Goal: Navigation & Orientation: Understand site structure

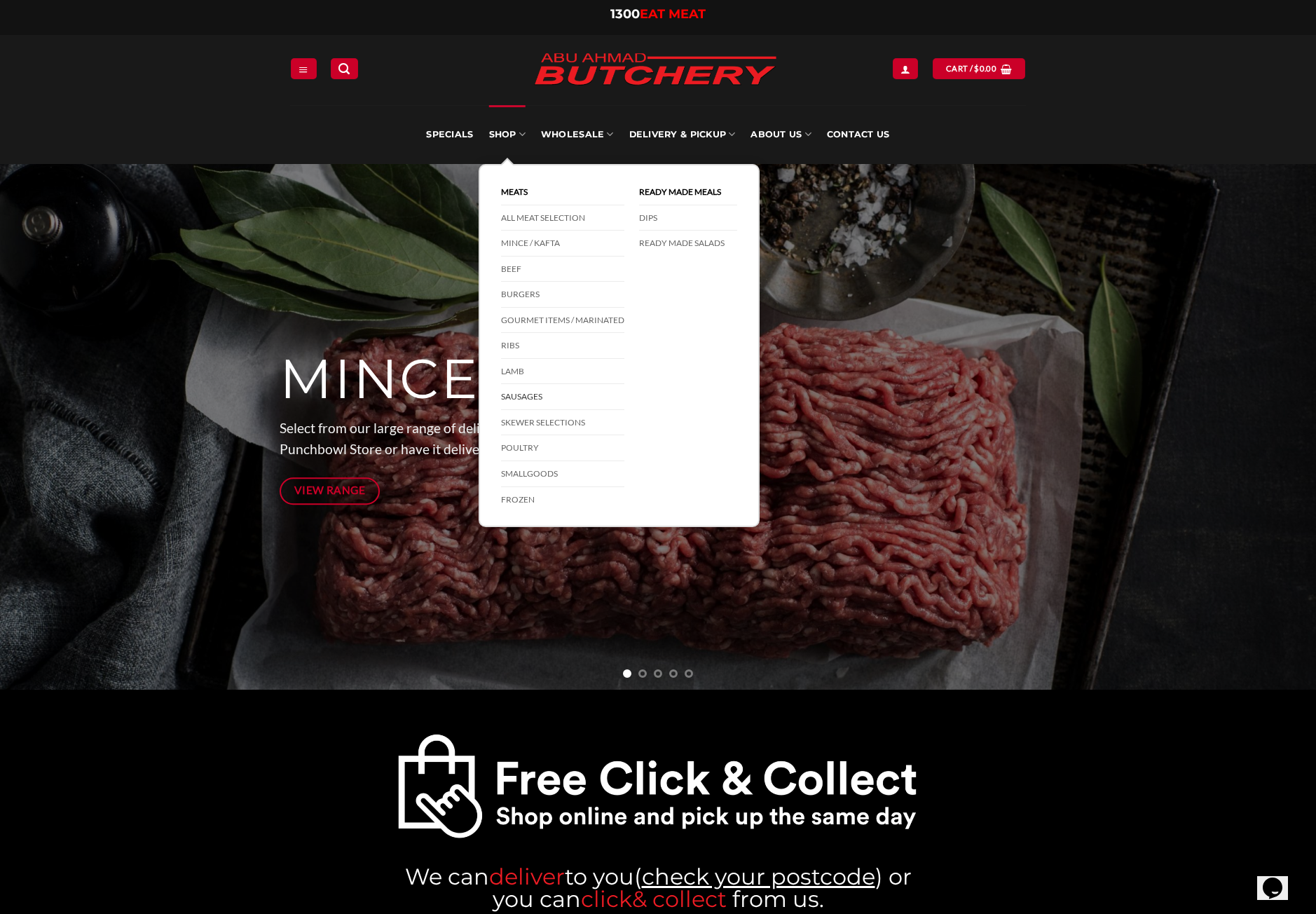
click at [518, 395] on link "Sausages" at bounding box center [563, 397] width 124 height 26
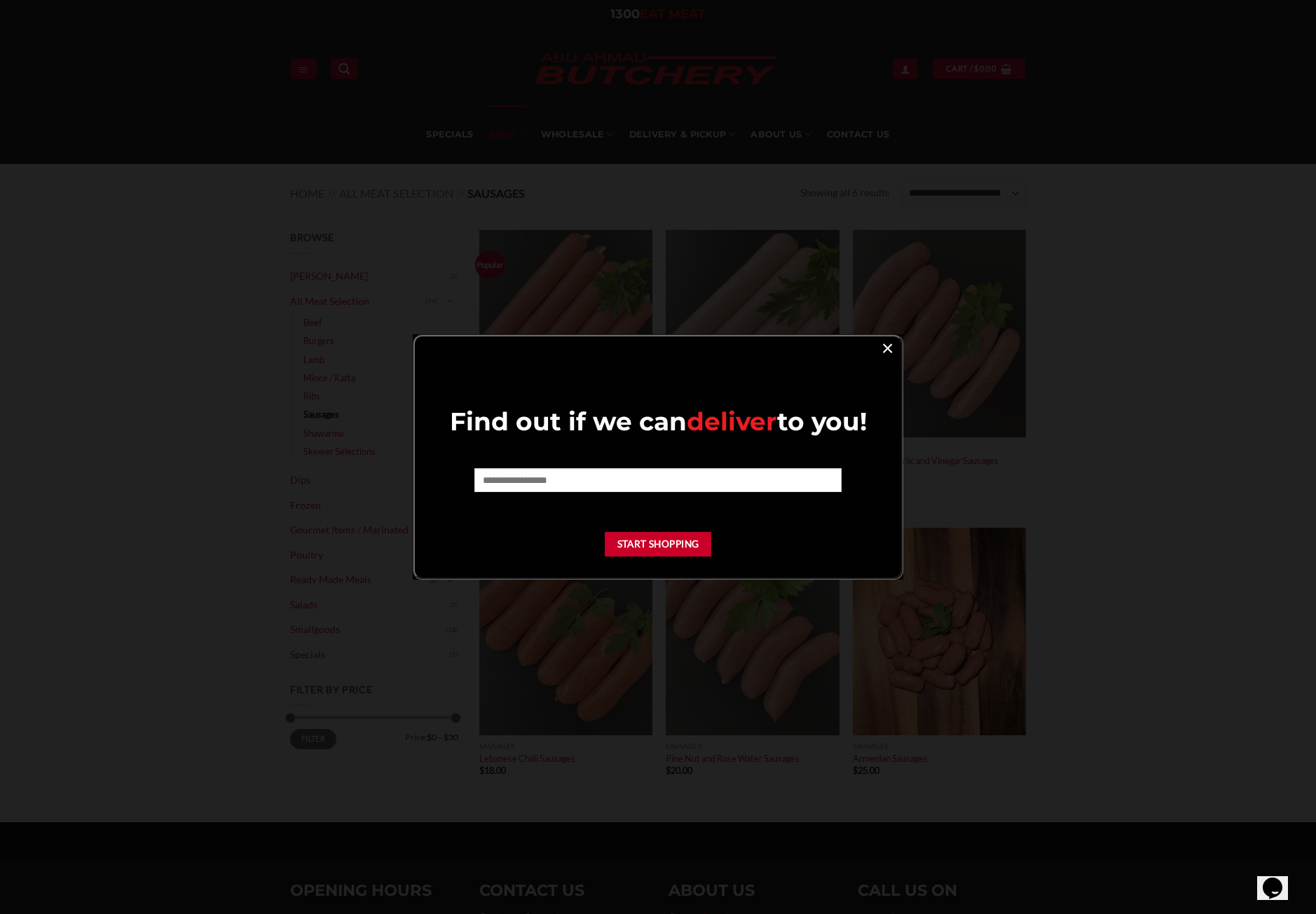
click at [886, 347] on link "×" at bounding box center [888, 347] width 20 height 19
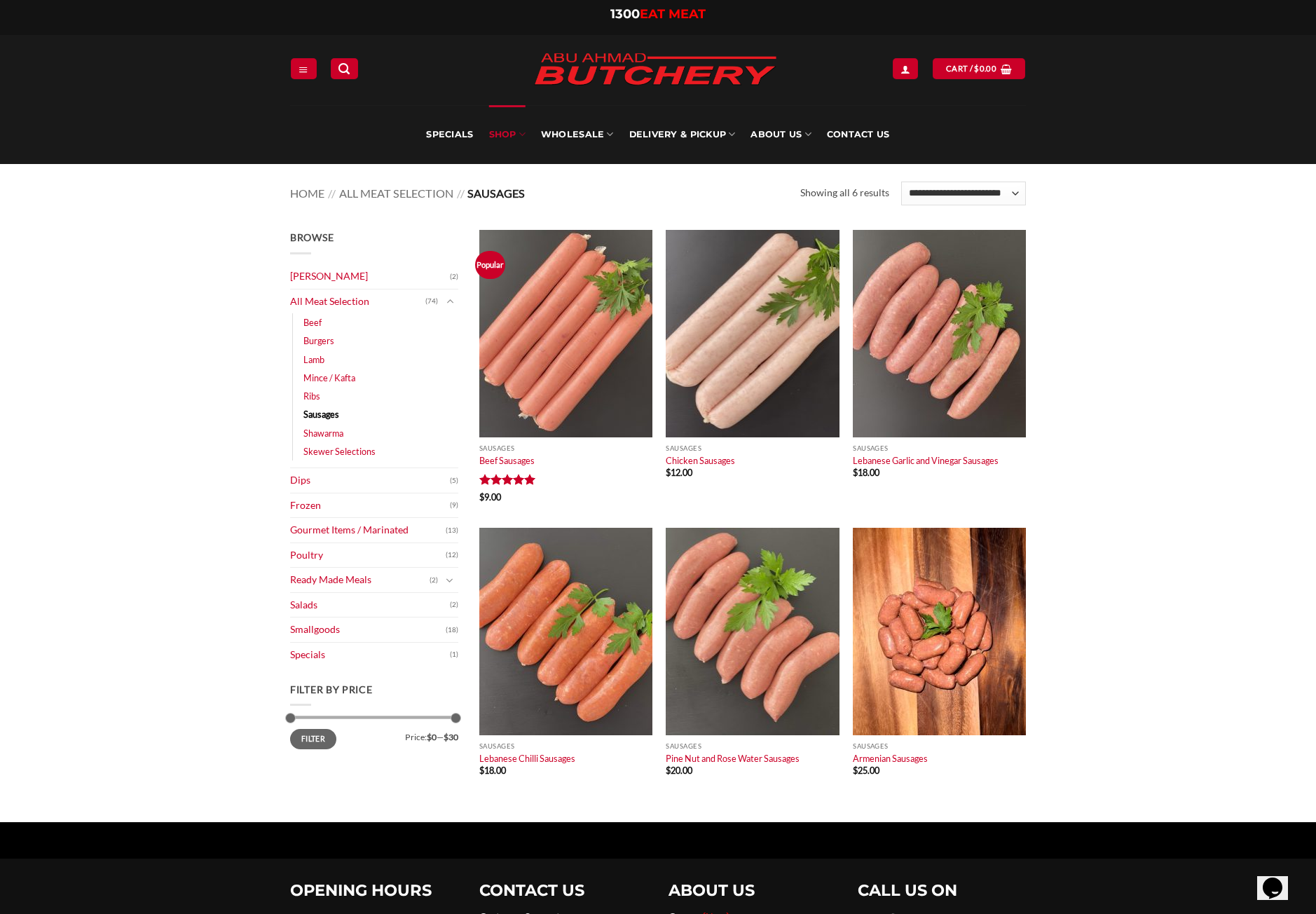
scroll to position [70, 0]
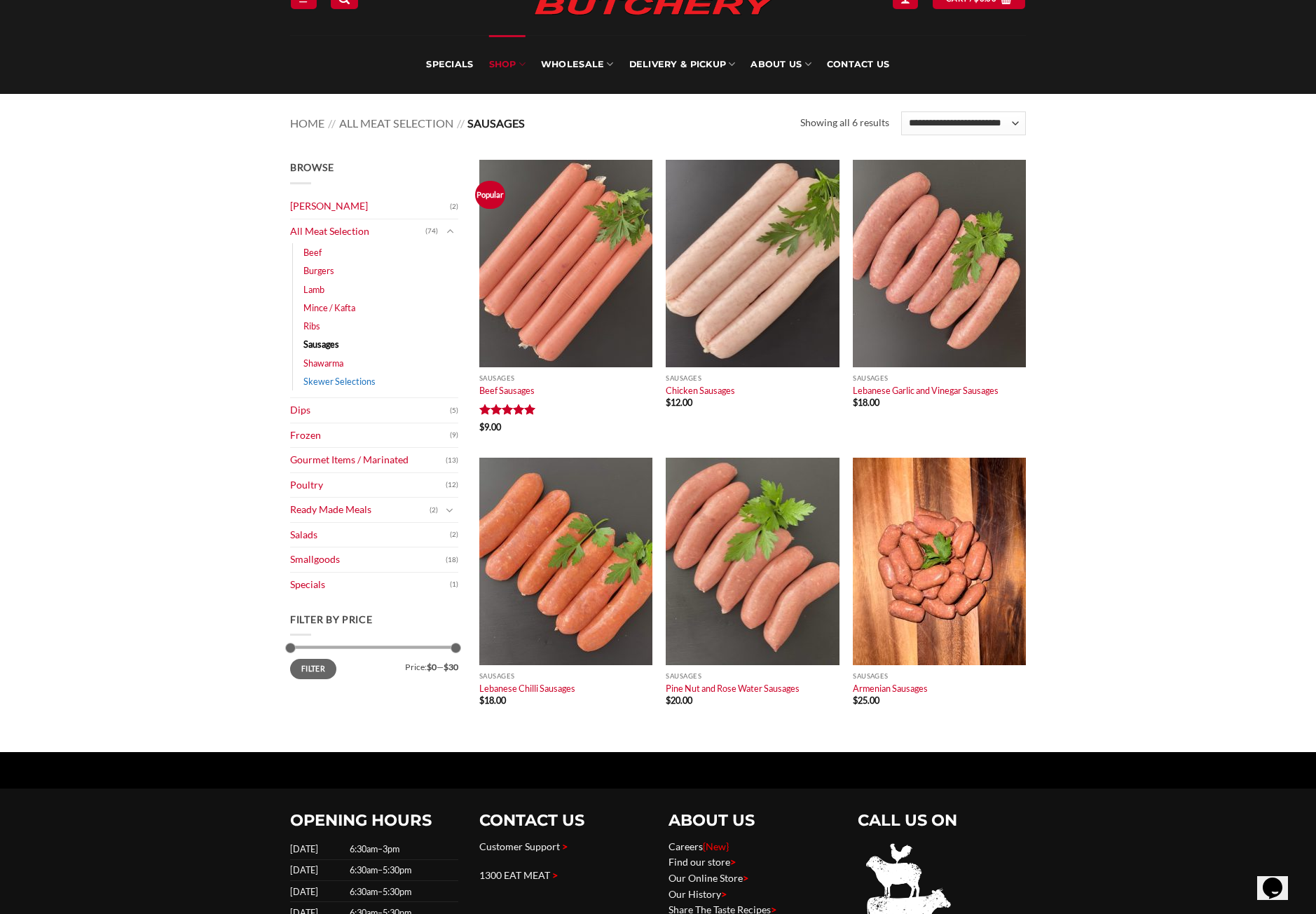
click at [344, 381] on link "Skewer Selections" at bounding box center [339, 381] width 72 height 19
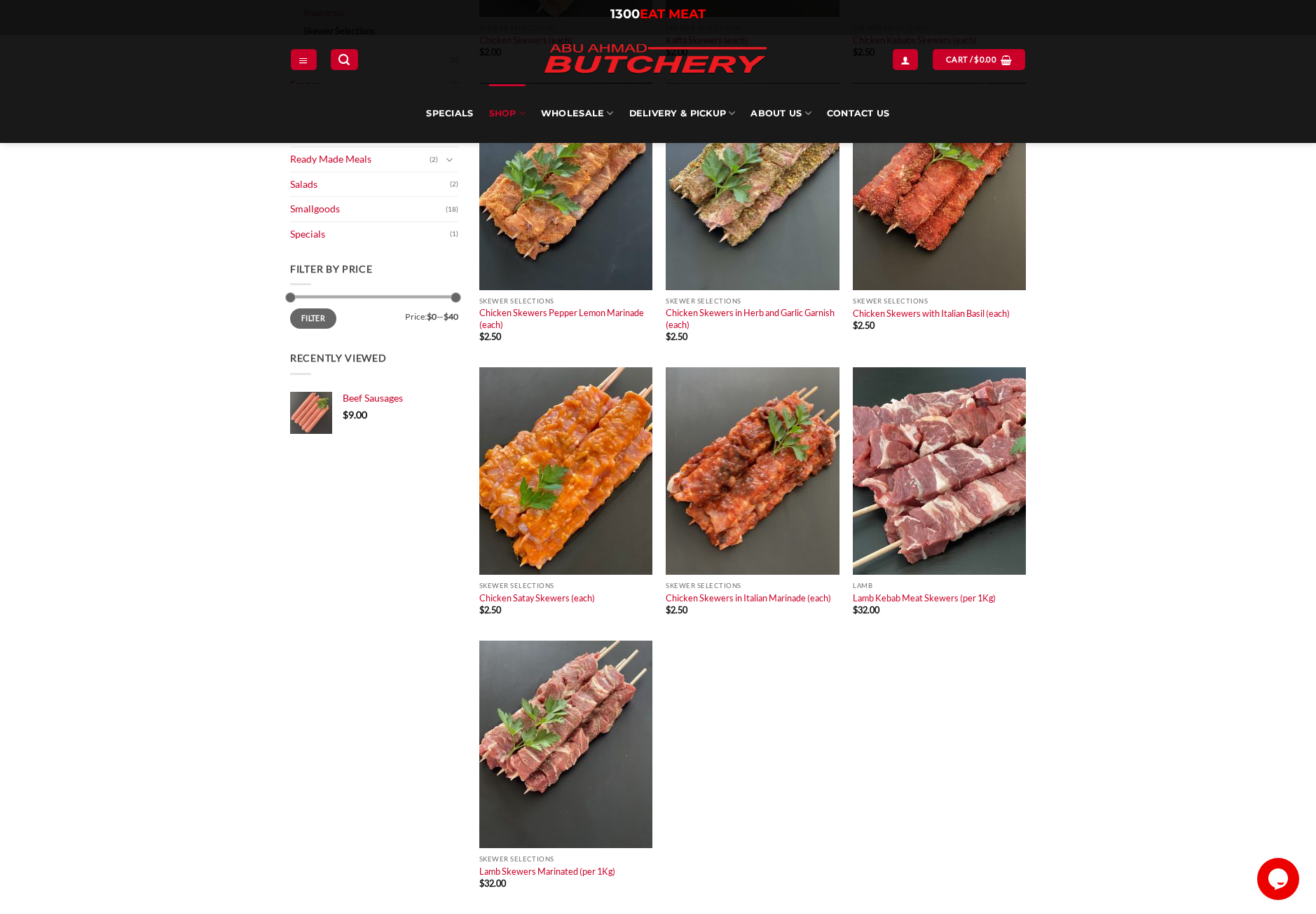
scroll to position [350, 0]
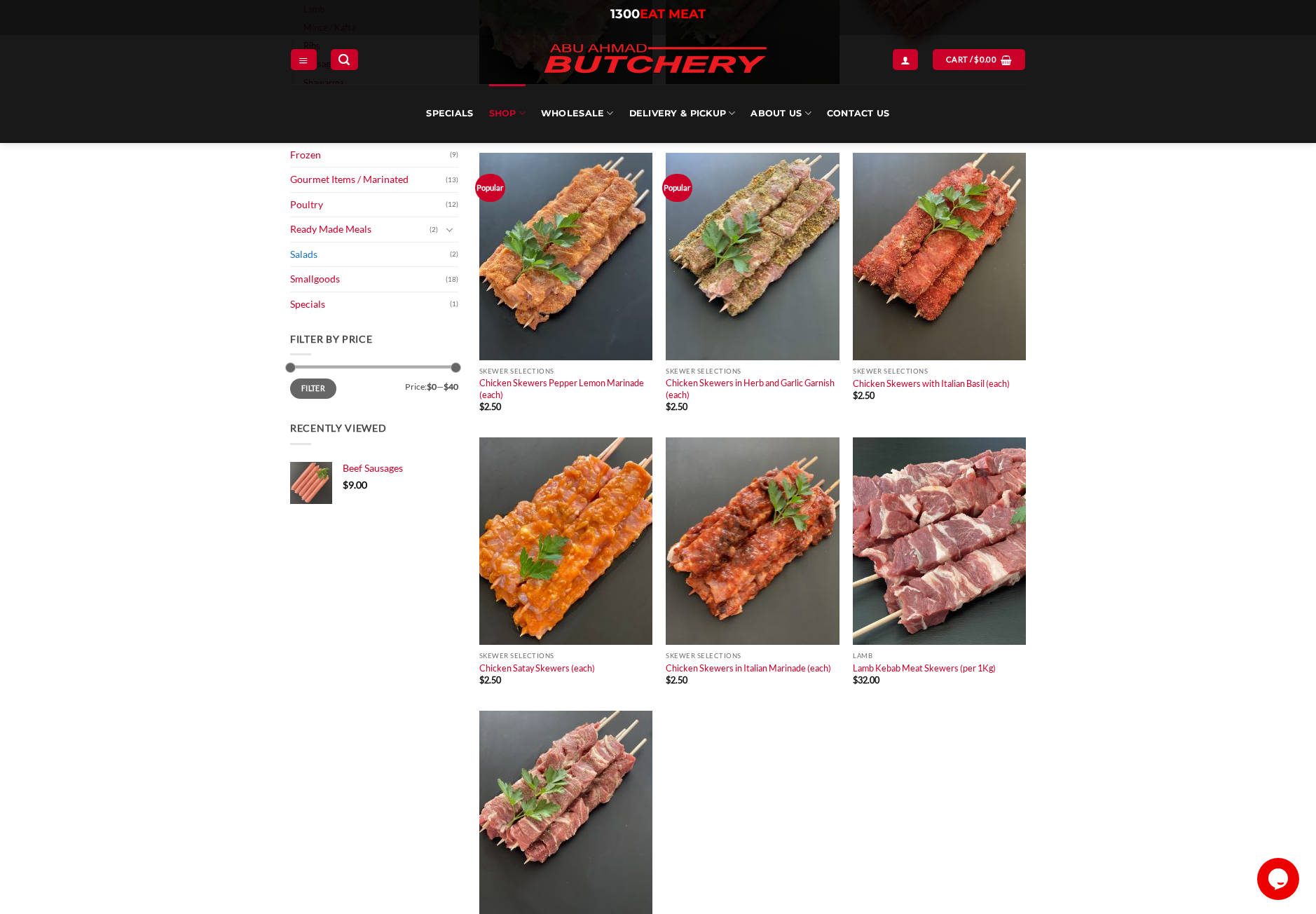
click at [305, 253] on link "Salads" at bounding box center [370, 255] width 160 height 25
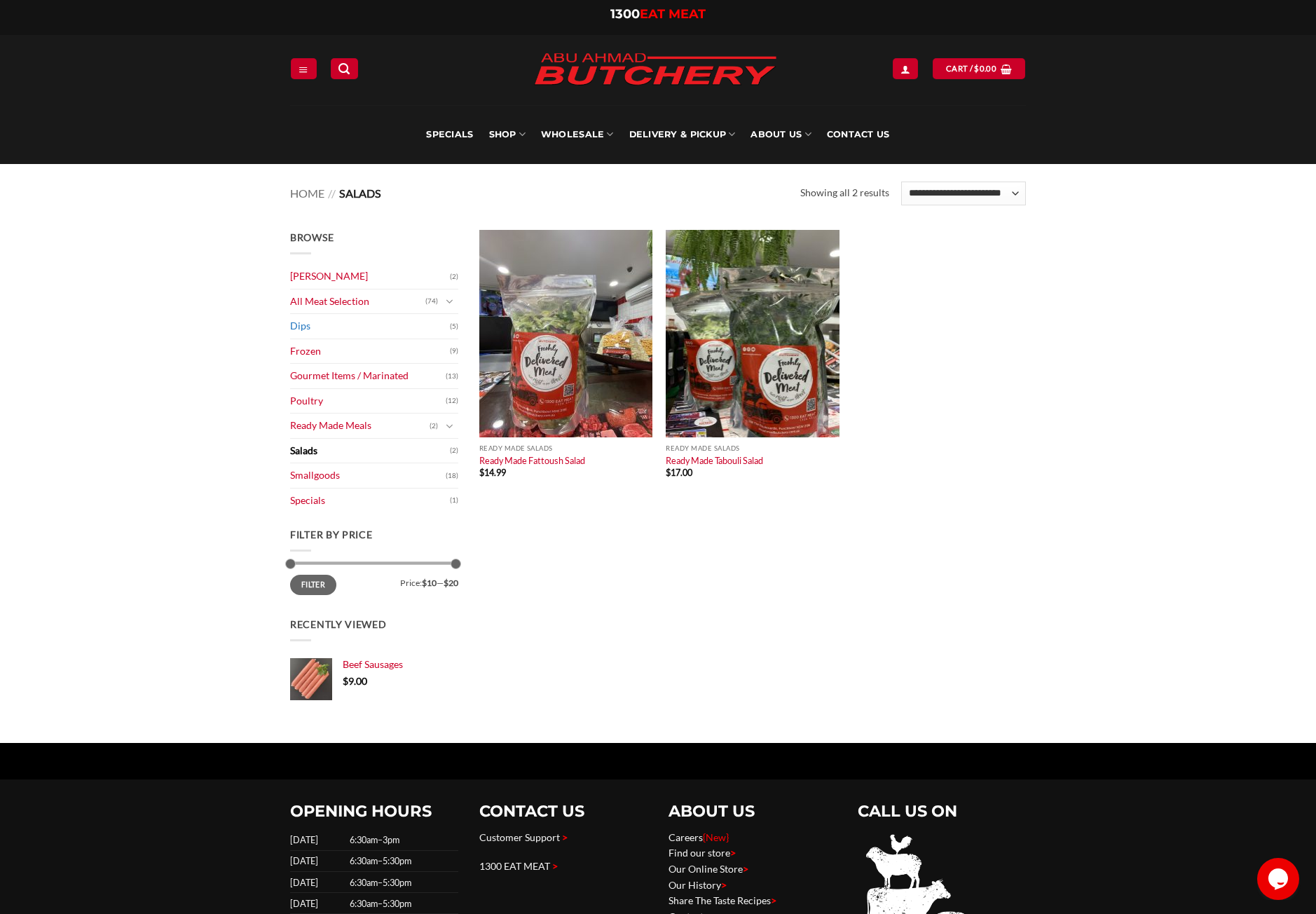
click at [294, 326] on link "Dips" at bounding box center [370, 326] width 160 height 25
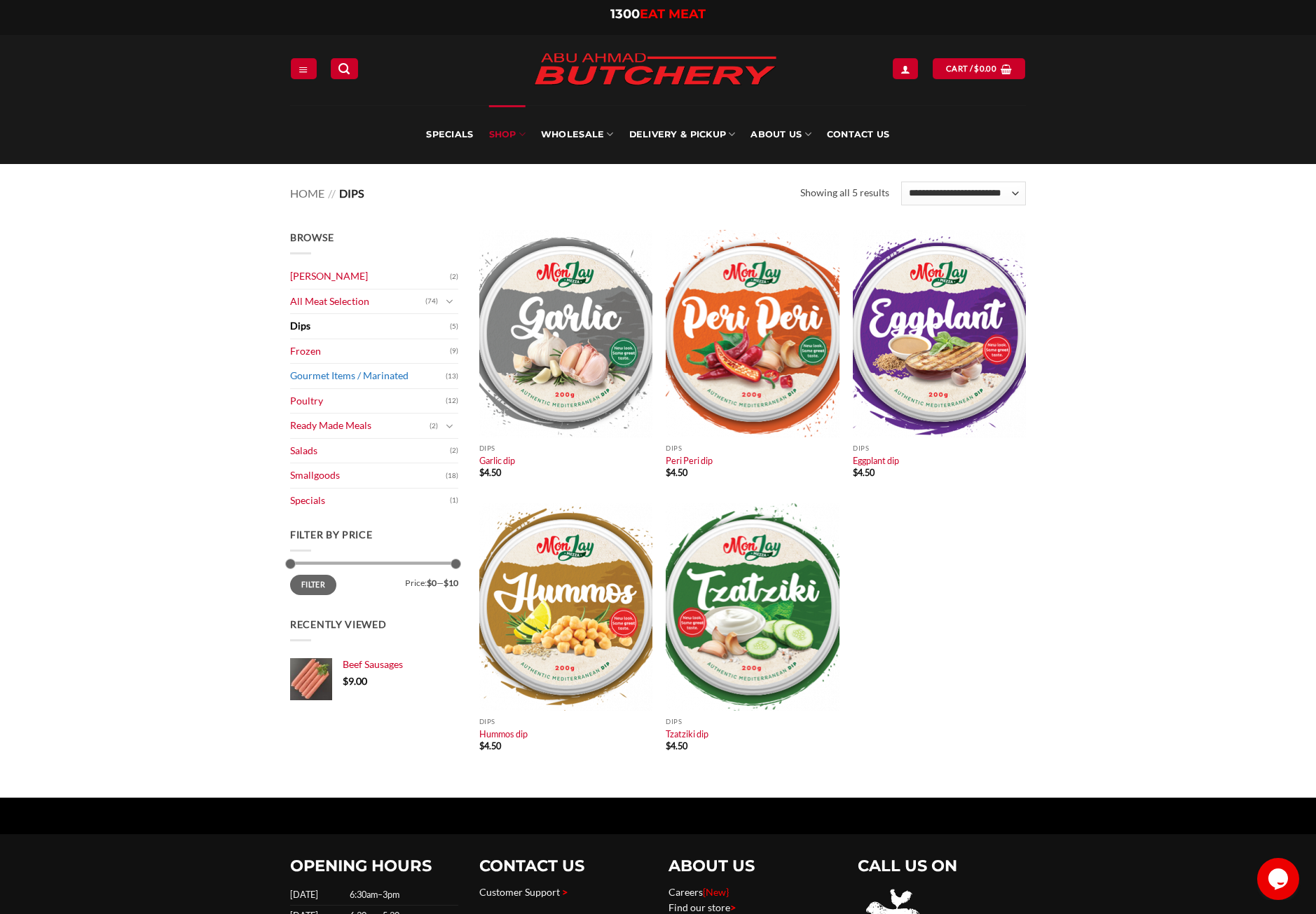
click at [380, 378] on link "Gourmet Items / Marinated" at bounding box center [367, 376] width 155 height 25
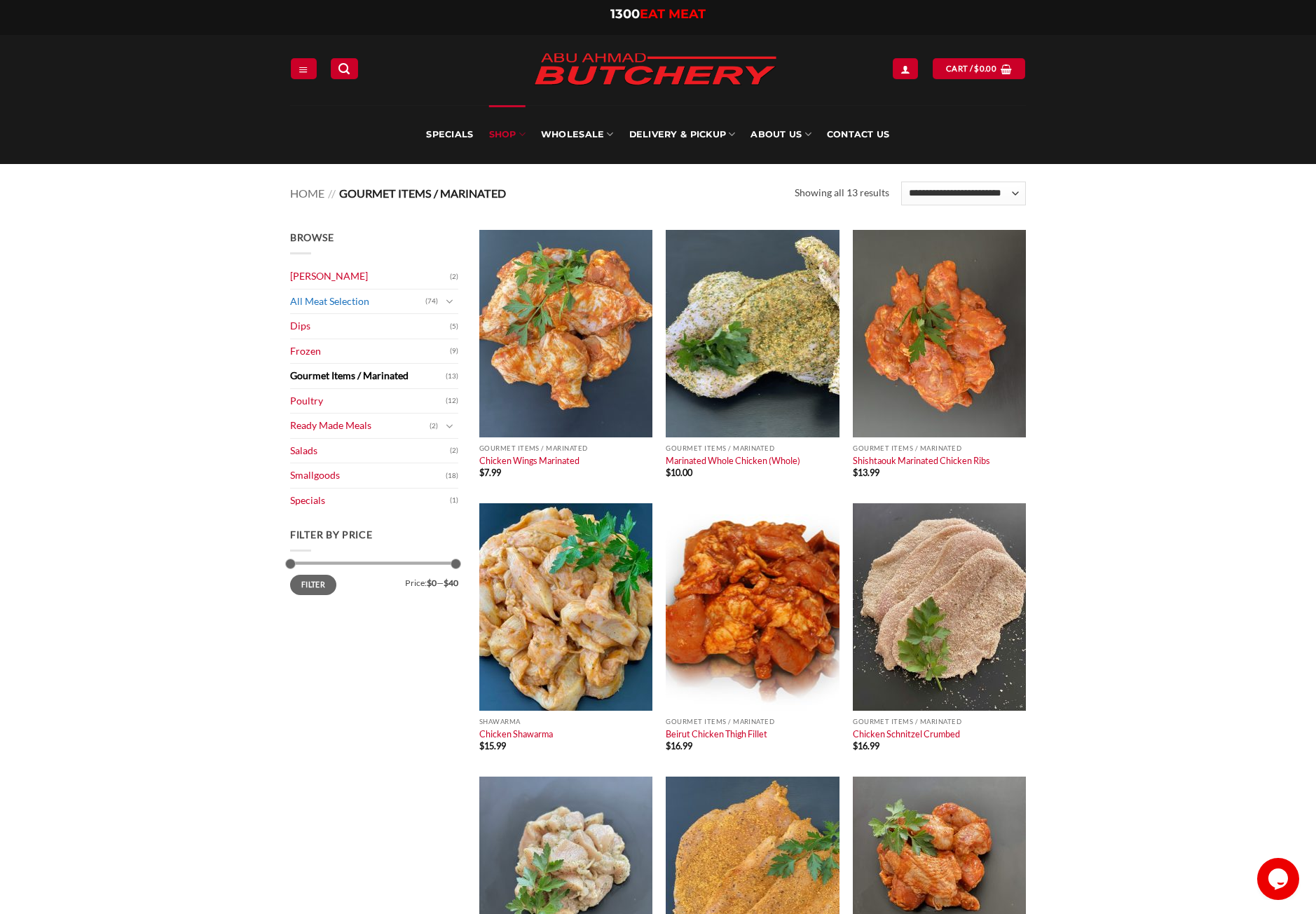
click at [363, 305] on link "All Meat Selection" at bounding box center [357, 302] width 135 height 25
